Goal: Information Seeking & Learning: Learn about a topic

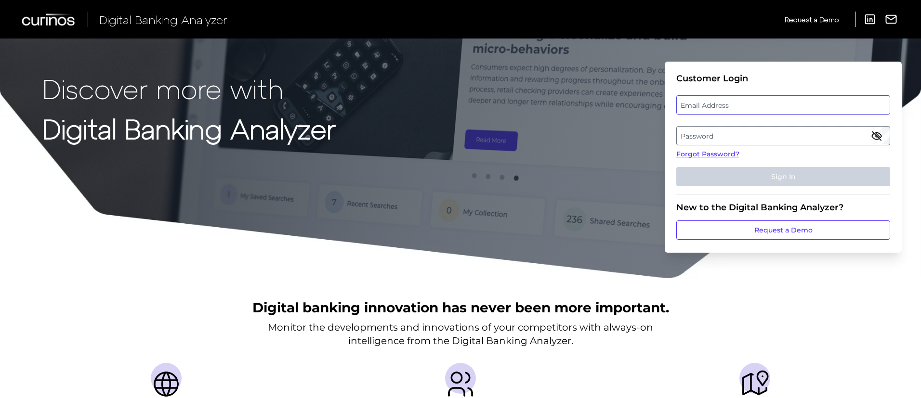
type input "[PERSON_NAME][EMAIL_ADDRESS][PERSON_NAME][DOMAIN_NAME]"
click at [791, 183] on button "Sign In" at bounding box center [783, 176] width 214 height 19
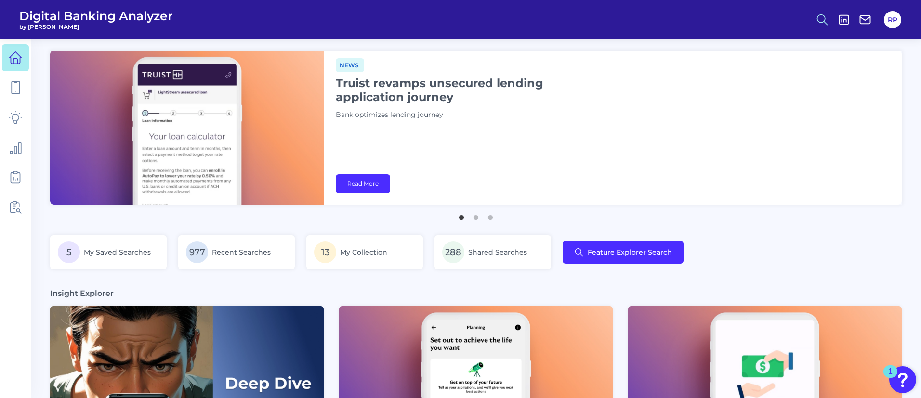
click at [825, 17] on circle at bounding box center [822, 18] width 8 height 8
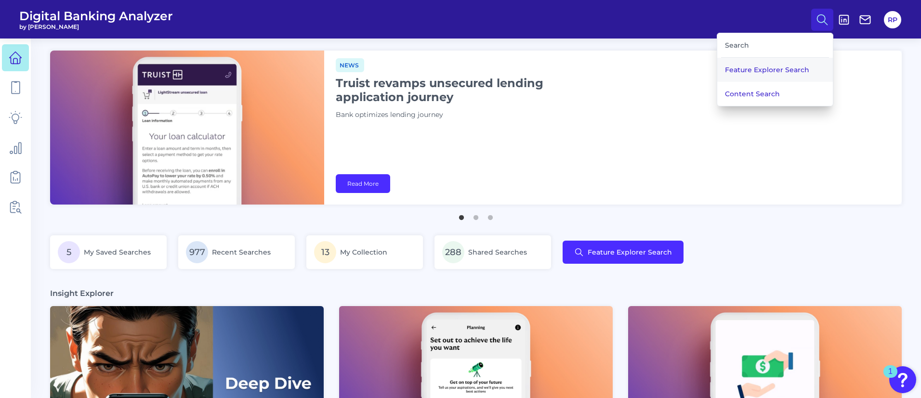
click at [750, 77] on button "Feature Explorer Search" at bounding box center [775, 70] width 116 height 24
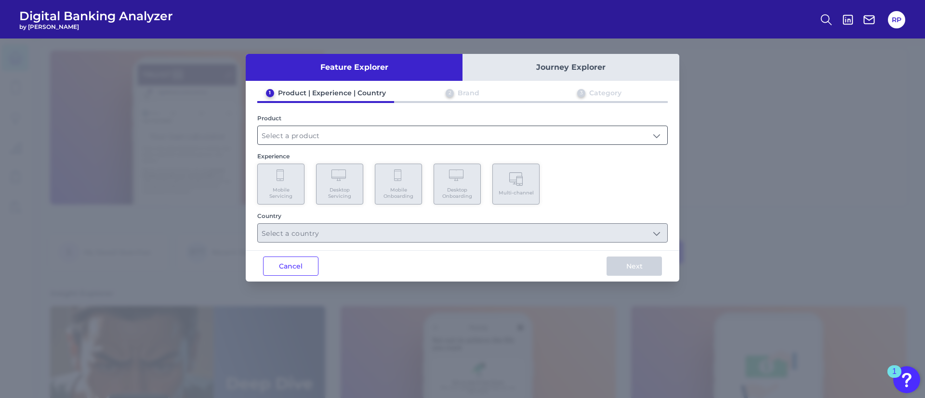
click at [353, 136] on input "text" at bounding box center [463, 135] width 410 height 18
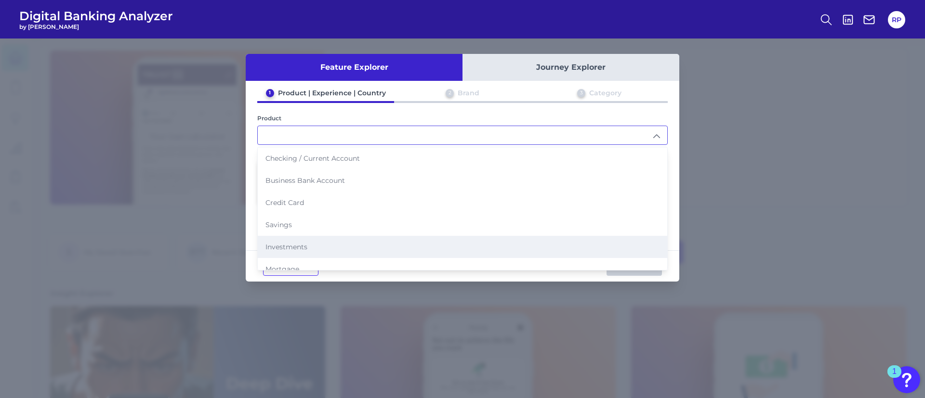
click at [298, 243] on span "Investments" at bounding box center [286, 247] width 42 height 9
type input "Investments"
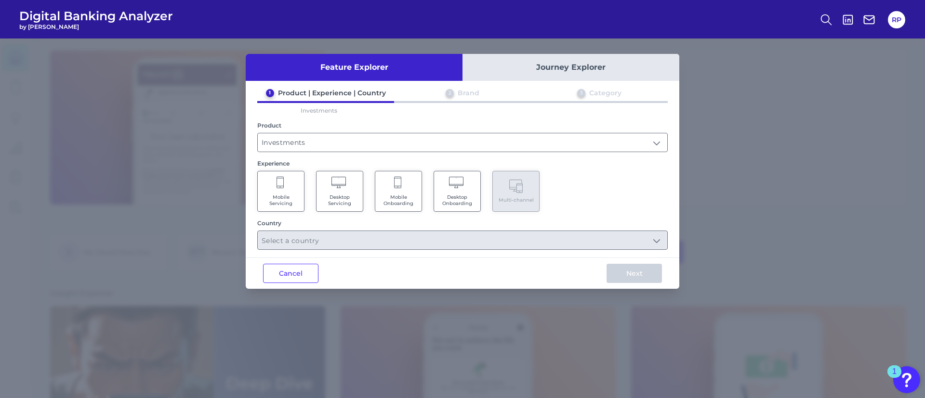
click at [388, 196] on span "Mobile Onboarding" at bounding box center [398, 200] width 37 height 13
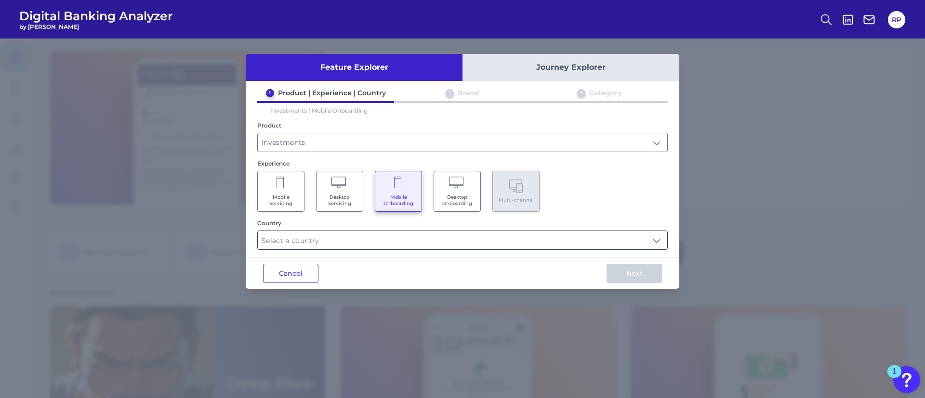
click at [419, 237] on input "text" at bounding box center [463, 240] width 410 height 18
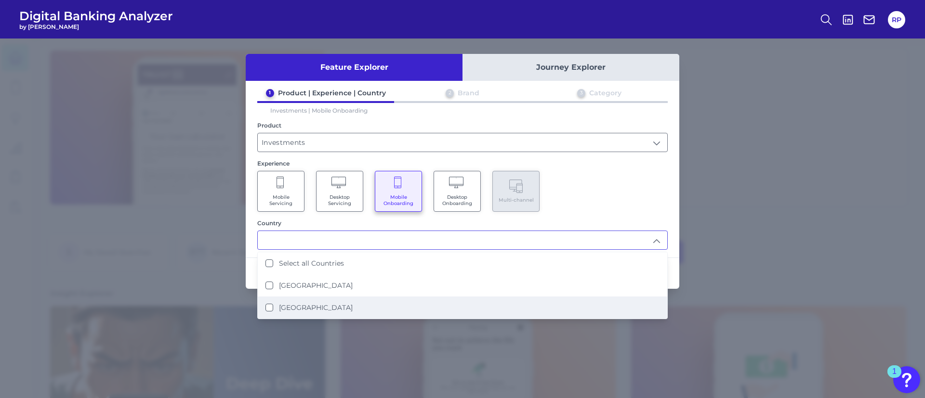
click at [301, 304] on label "[GEOGRAPHIC_DATA]" at bounding box center [316, 308] width 74 height 9
type input "[GEOGRAPHIC_DATA]"
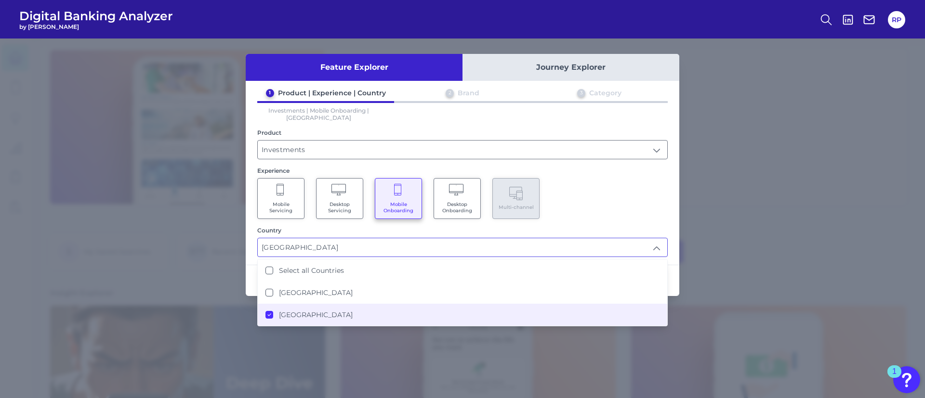
click at [304, 313] on li "[GEOGRAPHIC_DATA]" at bounding box center [463, 315] width 410 height 22
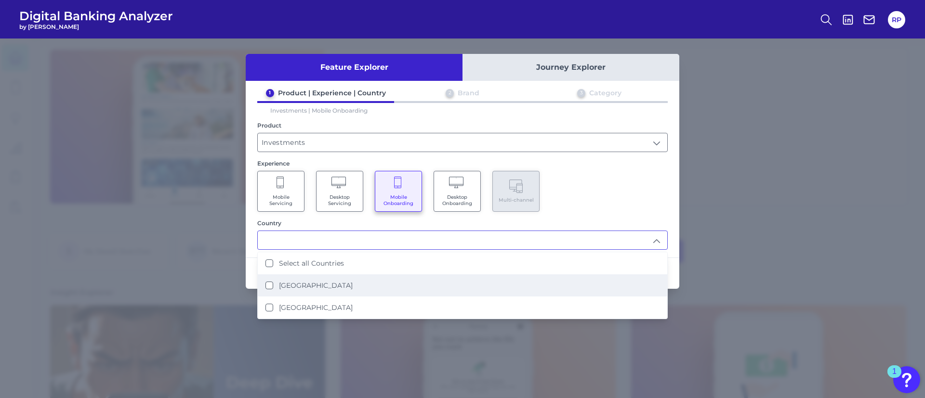
click at [301, 288] on label "[GEOGRAPHIC_DATA]" at bounding box center [316, 285] width 74 height 9
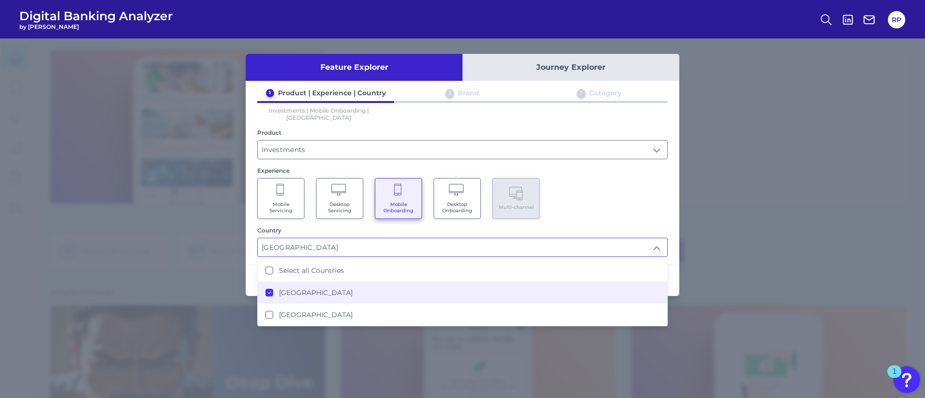
type input "[GEOGRAPHIC_DATA]"
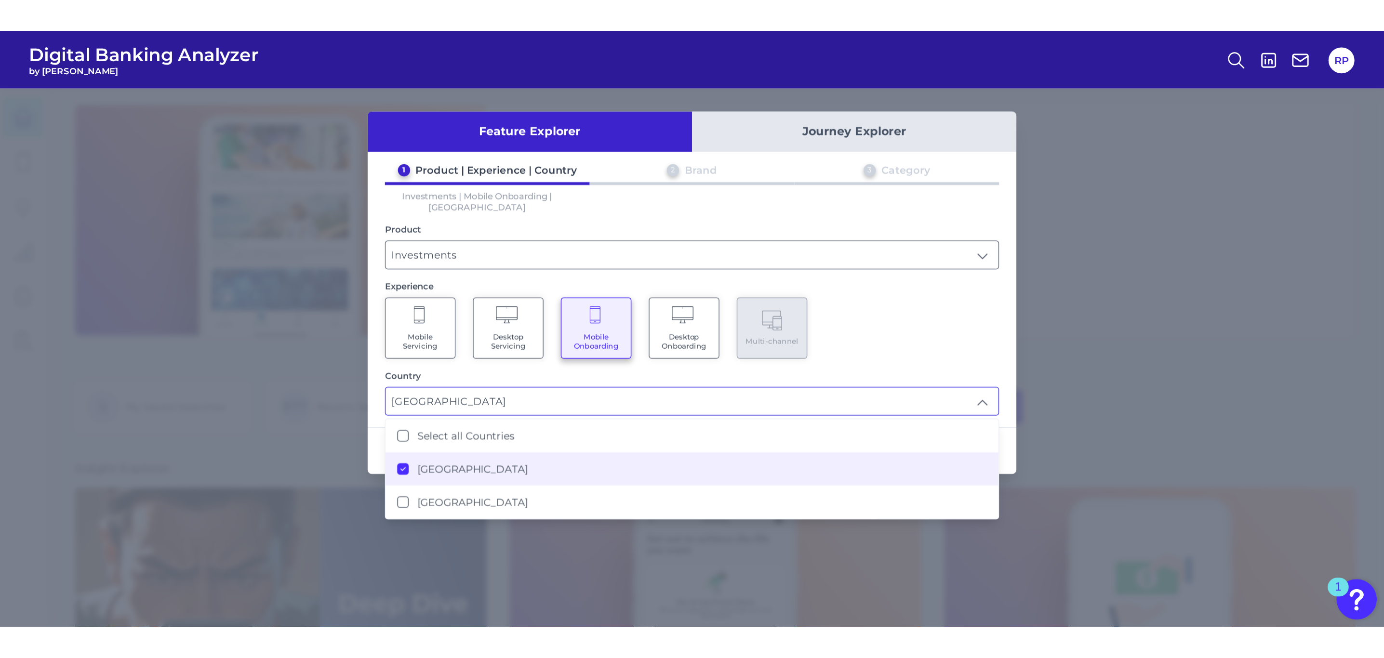
scroll to position [1, 0]
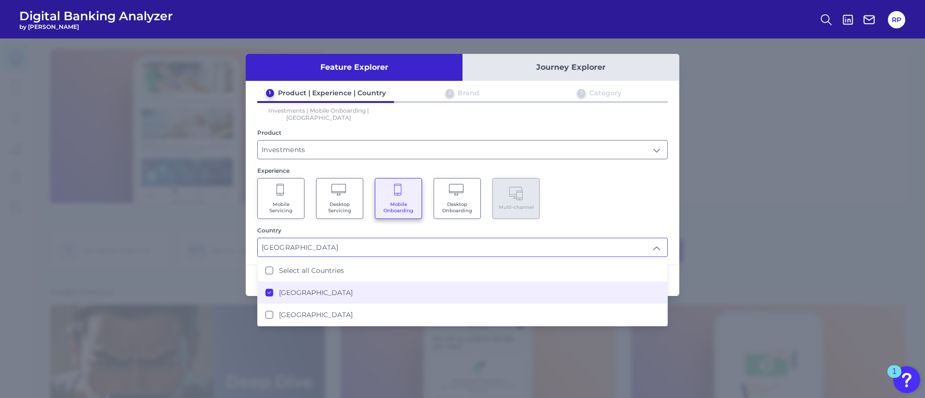
click at [675, 210] on div "1 Product | Experience | Country 2 Brand 3 Category Investments | Mobile Onboar…" at bounding box center [463, 173] width 434 height 169
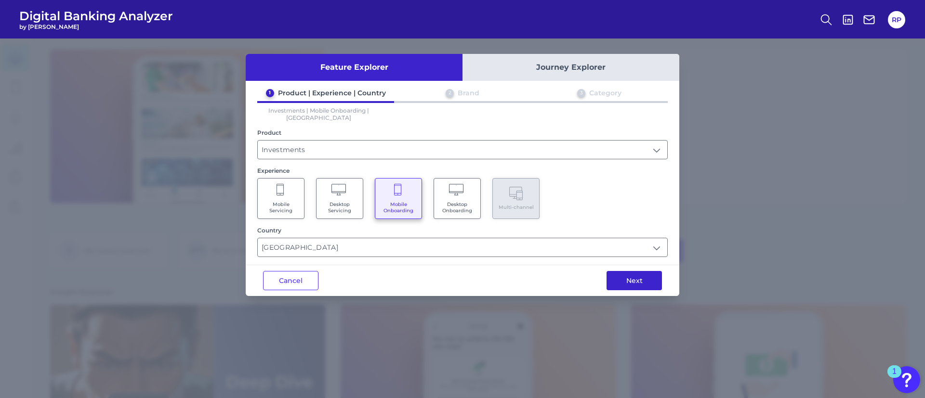
click at [625, 280] on button "Next" at bounding box center [634, 280] width 55 height 19
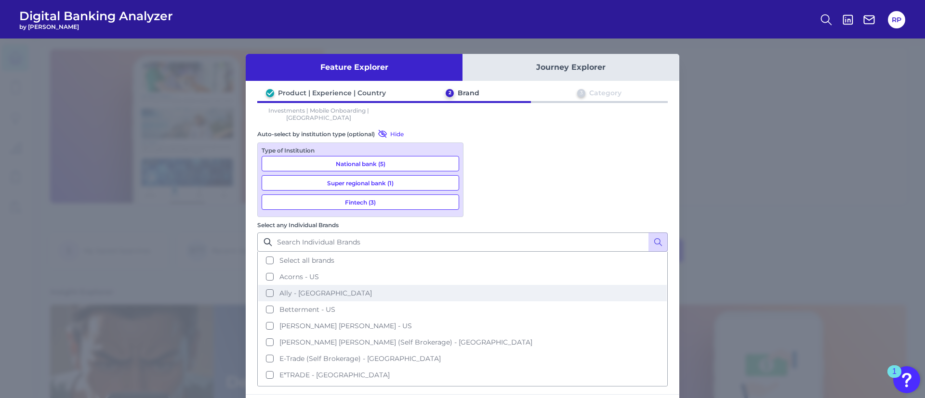
click at [372, 289] on span "Ally - [GEOGRAPHIC_DATA]" at bounding box center [325, 293] width 93 height 9
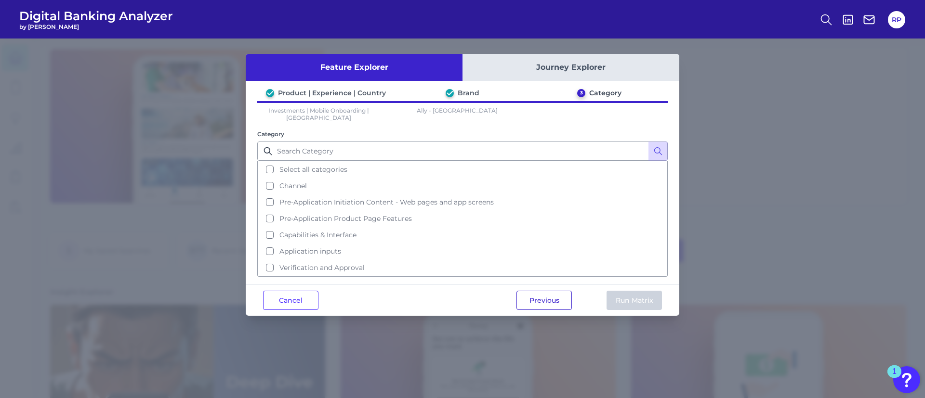
click at [536, 293] on button "Previous" at bounding box center [543, 300] width 55 height 19
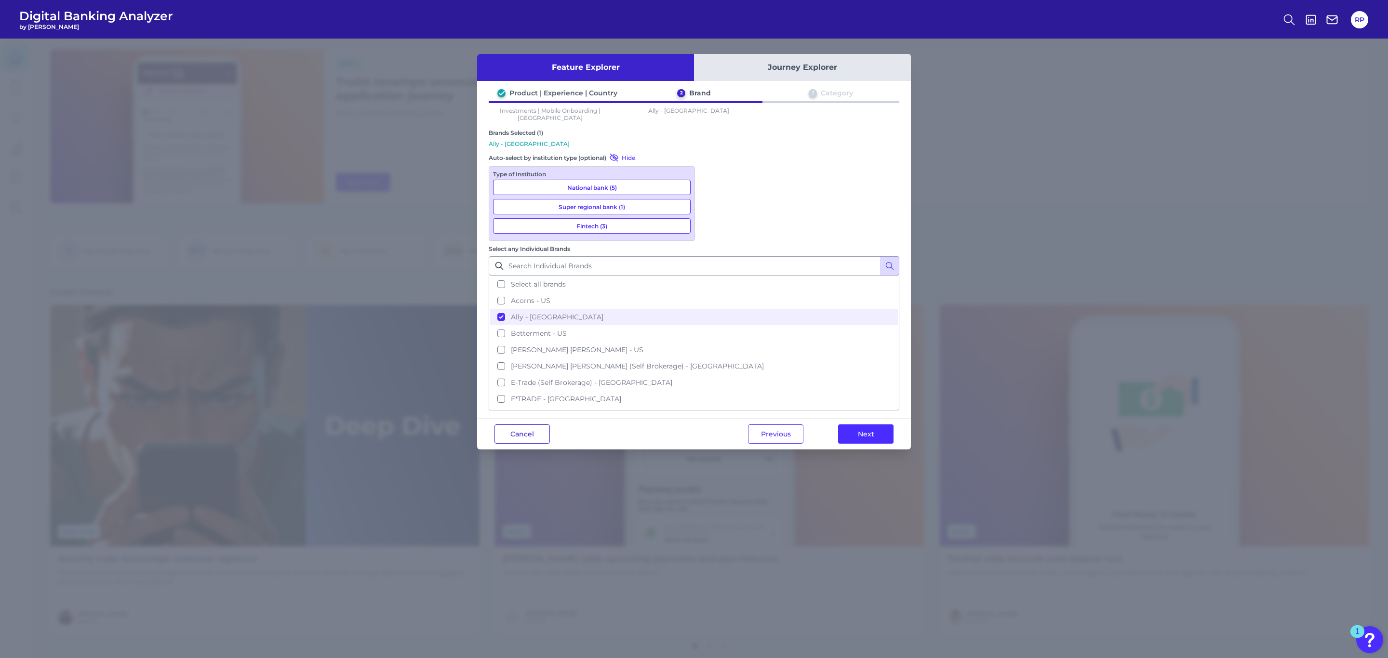
click at [508, 398] on button "Cancel" at bounding box center [521, 433] width 55 height 19
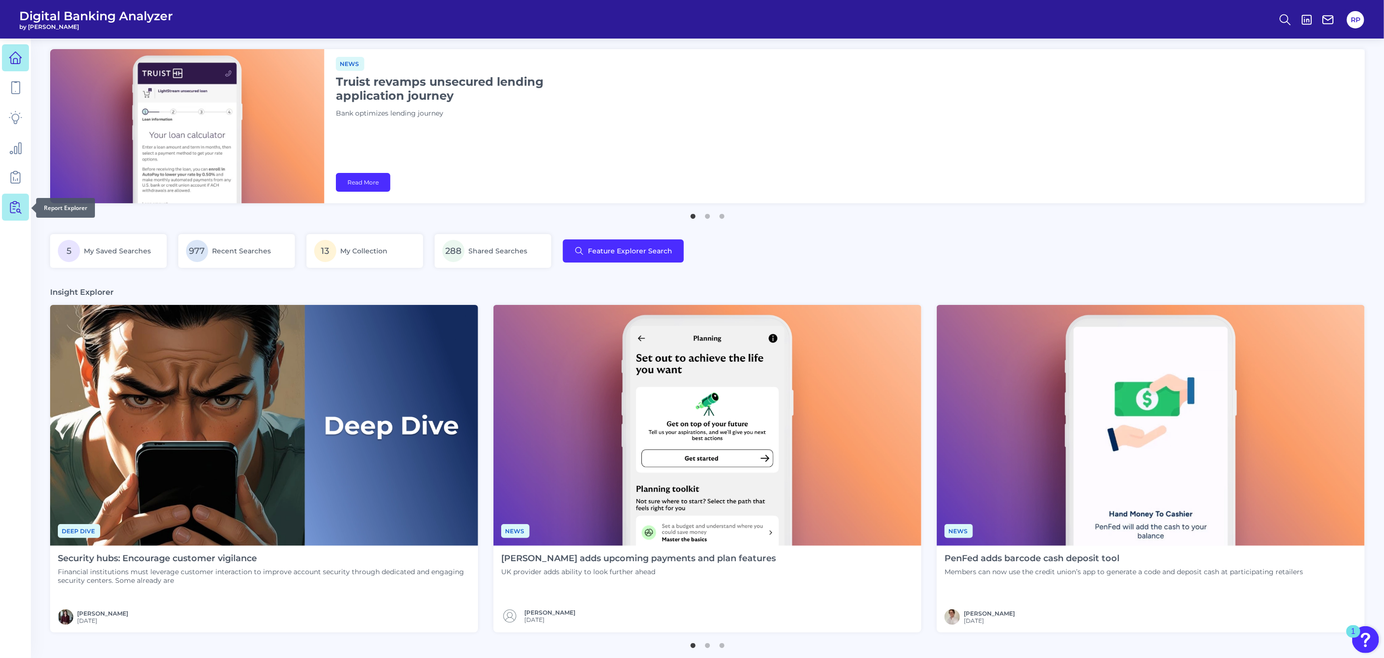
click at [14, 205] on icon at bounding box center [15, 206] width 13 height 13
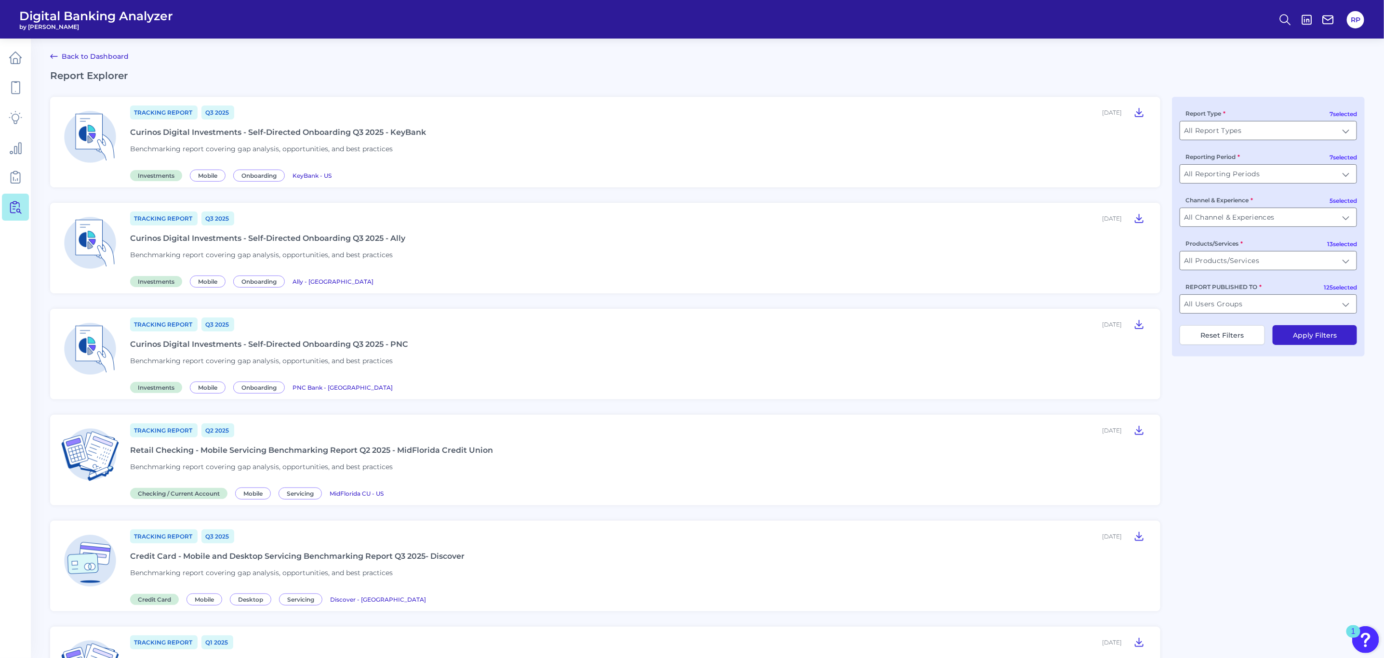
click at [462, 368] on div "Tracking Report Q3 [DATE], 2025 Curinos Digital Investments - Self-Directed Onb…" at bounding box center [639, 354] width 1019 height 75
click at [474, 251] on div "Tracking Report Q3 [DATE], 2025 Curinos Digital Investments - Self-Directed Onb…" at bounding box center [639, 248] width 1019 height 75
click at [464, 151] on div "Tracking Report Q3 [DATE], 2025 Curinos Digital Investments - Self-Directed Onb…" at bounding box center [639, 142] width 1019 height 75
